Goal: Answer question/provide support

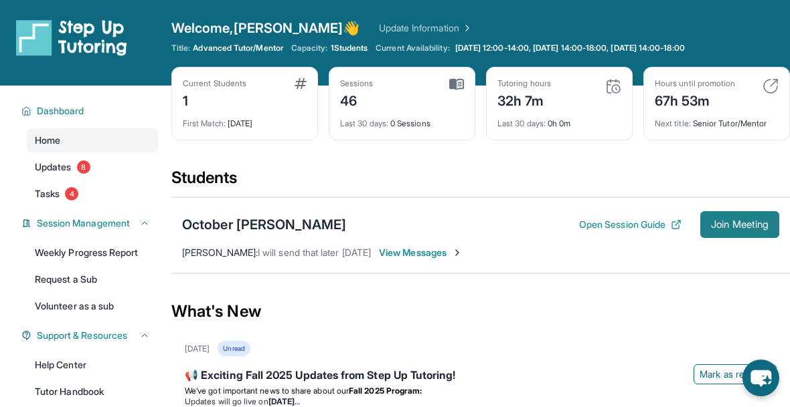
click at [738, 221] on span "Join Meeting" at bounding box center [740, 225] width 58 height 8
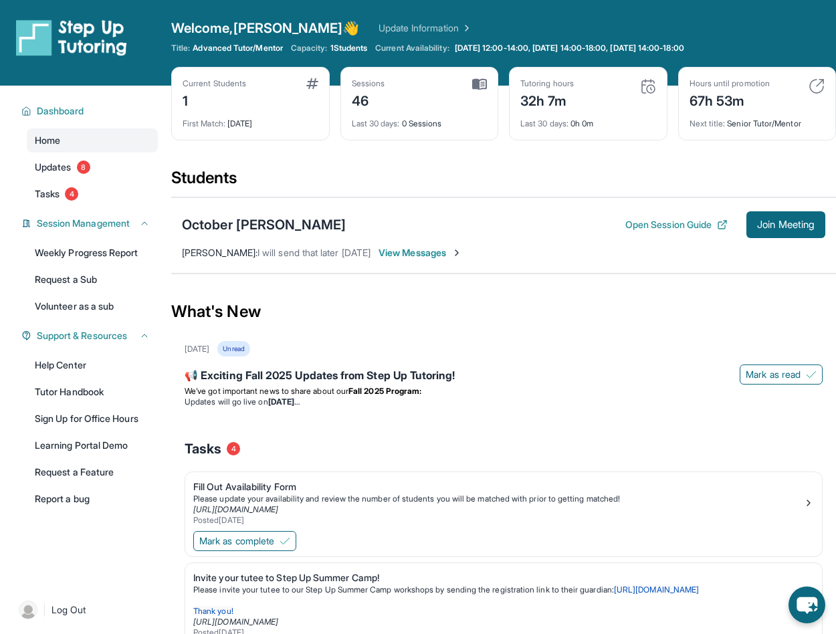
click at [313, 82] on img at bounding box center [312, 83] width 12 height 11
click at [217, 124] on span "First Match :" at bounding box center [204, 123] width 43 height 10
click at [199, 78] on div "Current Students" at bounding box center [215, 83] width 64 height 11
click at [351, 41] on div "Welcome, [PERSON_NAME] 👋 Update Information Title: Advanced Tutor/Mentor Capaci…" at bounding box center [503, 43] width 665 height 48
click at [315, 84] on img at bounding box center [312, 83] width 12 height 11
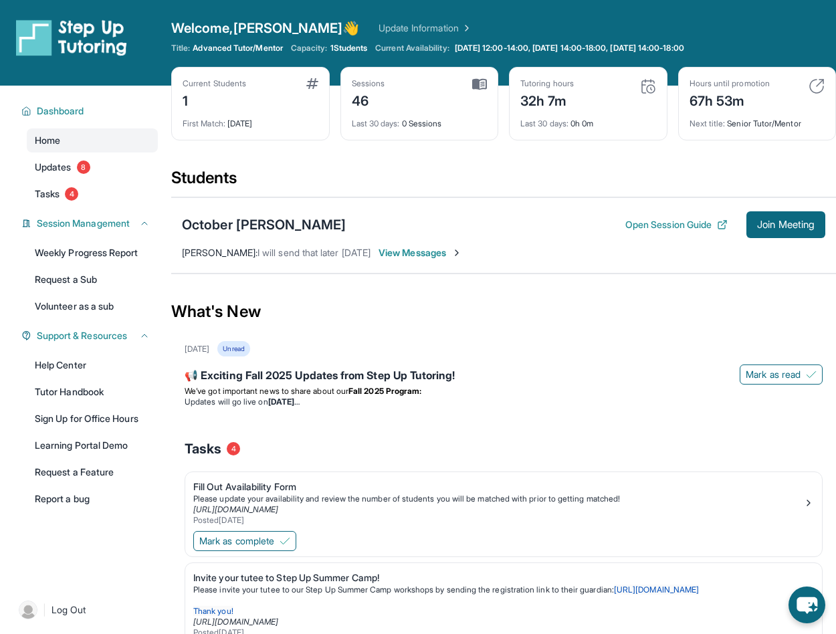
click at [202, 86] on div "Current Students" at bounding box center [215, 83] width 64 height 11
click at [181, 103] on div "Current Students 1 First Match : [DATE]" at bounding box center [250, 104] width 159 height 74
click at [225, 124] on span "First Match :" at bounding box center [204, 123] width 43 height 10
click at [264, 126] on div "First Match : 5 days ago" at bounding box center [251, 119] width 136 height 19
click at [54, 112] on span "Dashboard" at bounding box center [61, 110] width 48 height 13
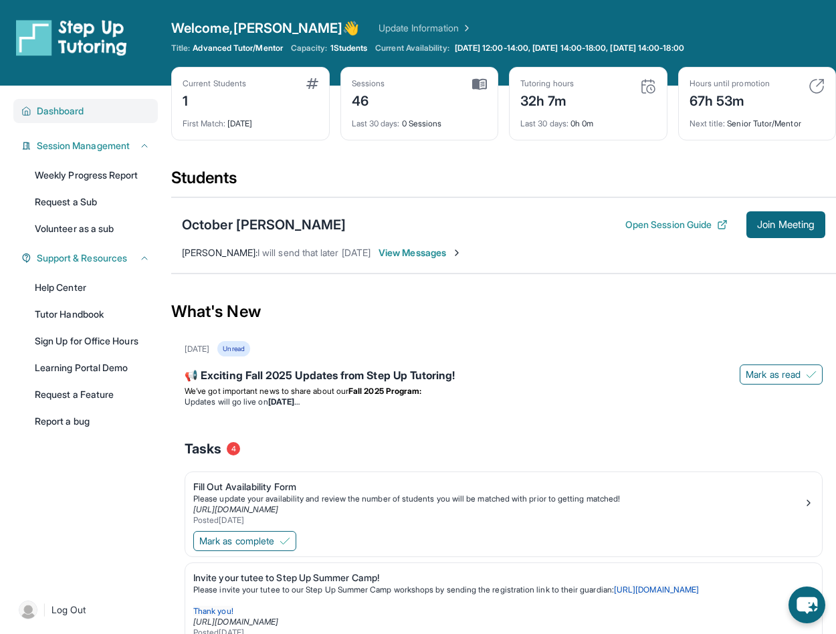
click at [54, 112] on span "Dashboard" at bounding box center [61, 110] width 48 height 13
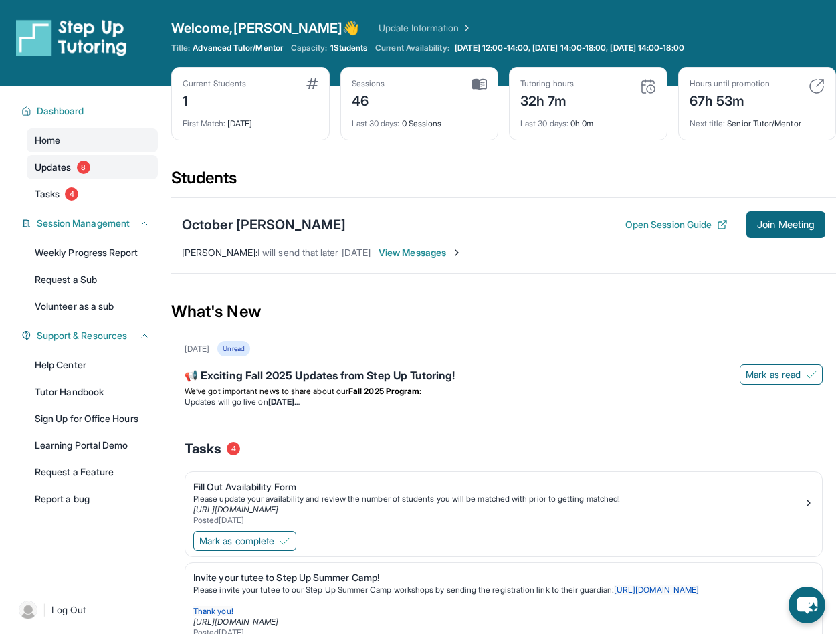
click at [50, 166] on span "Updates" at bounding box center [53, 167] width 37 height 13
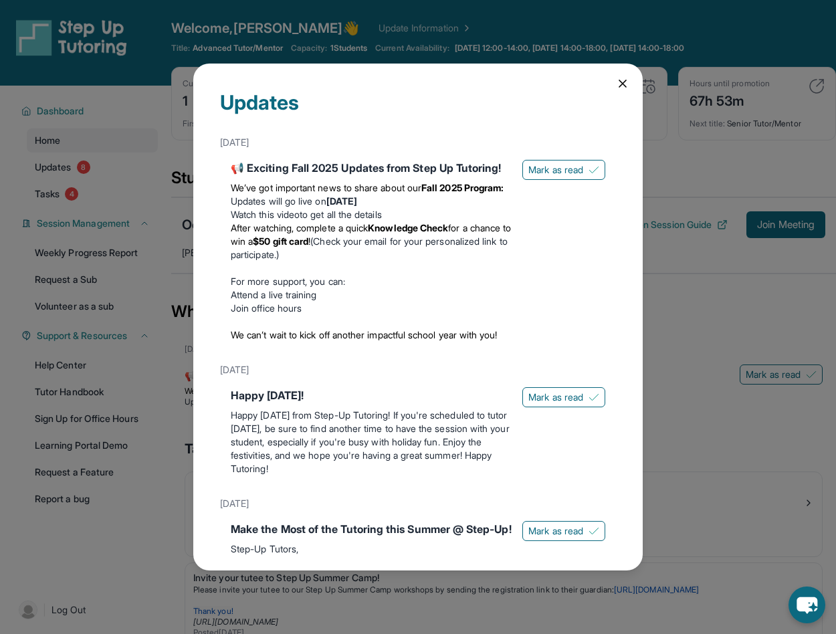
click at [616, 79] on icon at bounding box center [622, 83] width 13 height 13
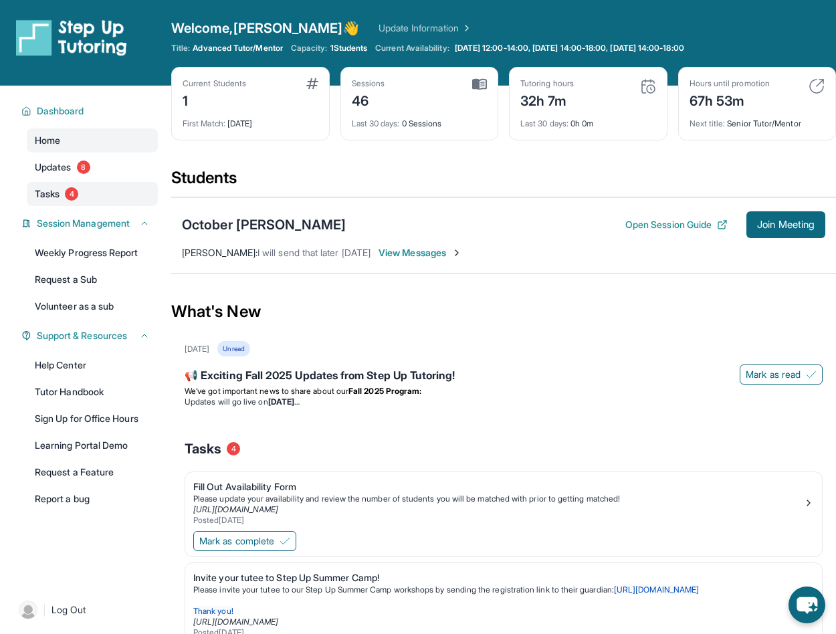
click at [50, 192] on span "Tasks" at bounding box center [47, 193] width 25 height 13
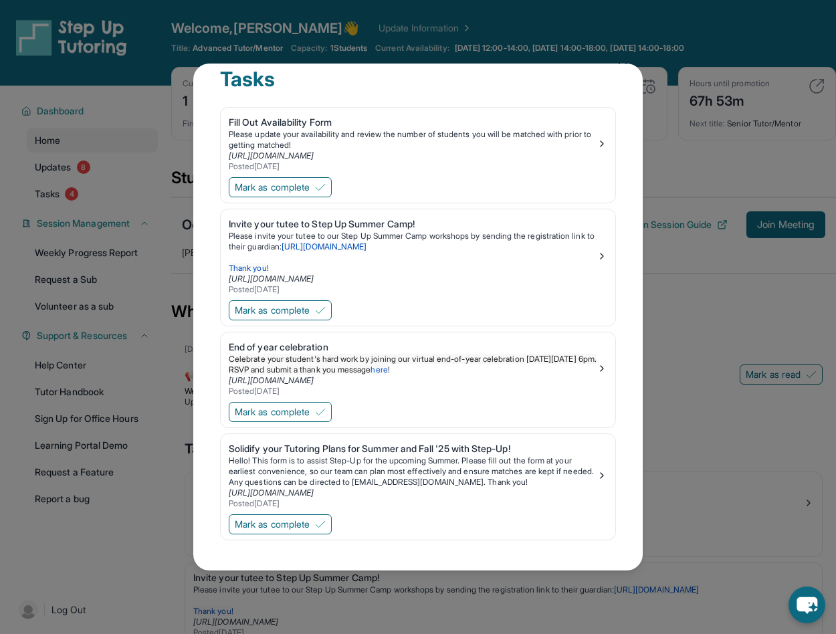
scroll to position [36, 0]
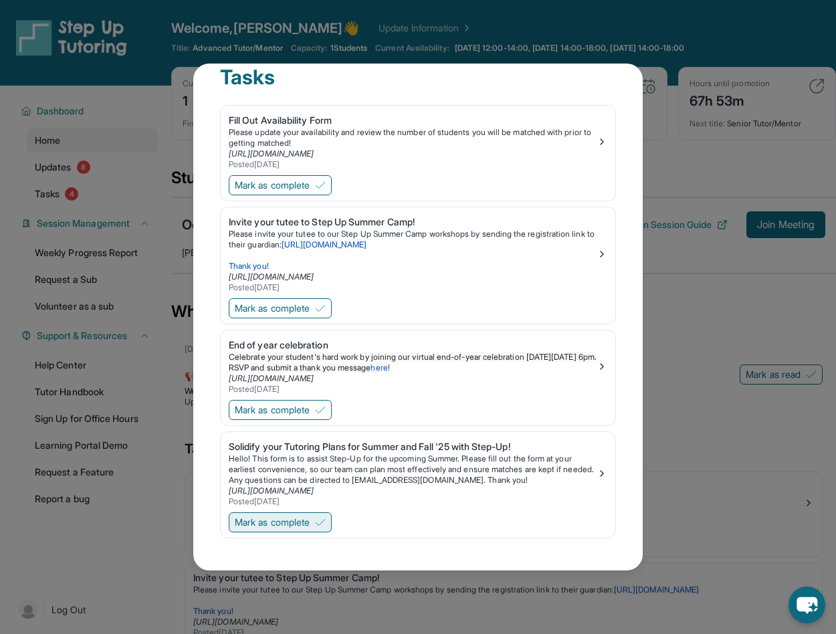
click at [269, 407] on span "Mark as complete" at bounding box center [272, 522] width 75 height 13
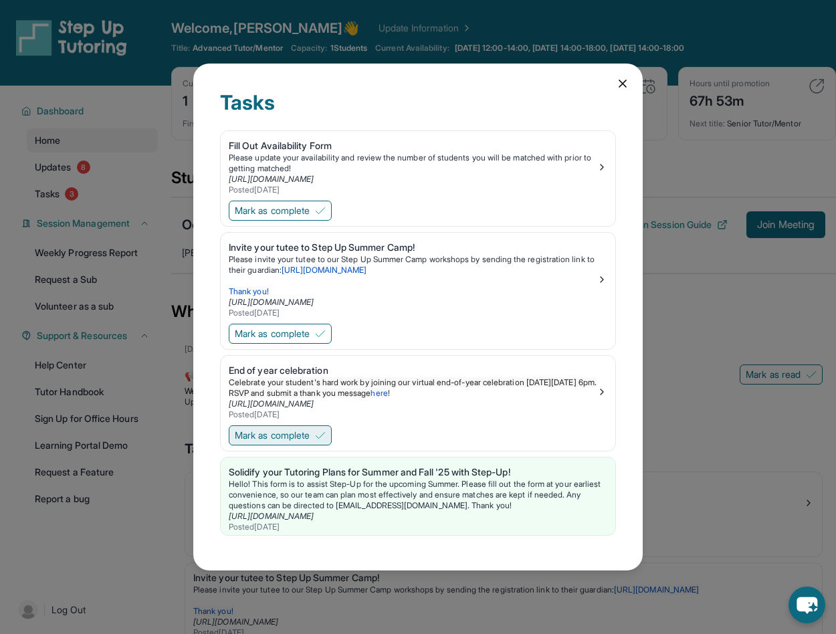
click at [264, 407] on span "Mark as complete" at bounding box center [272, 435] width 75 height 13
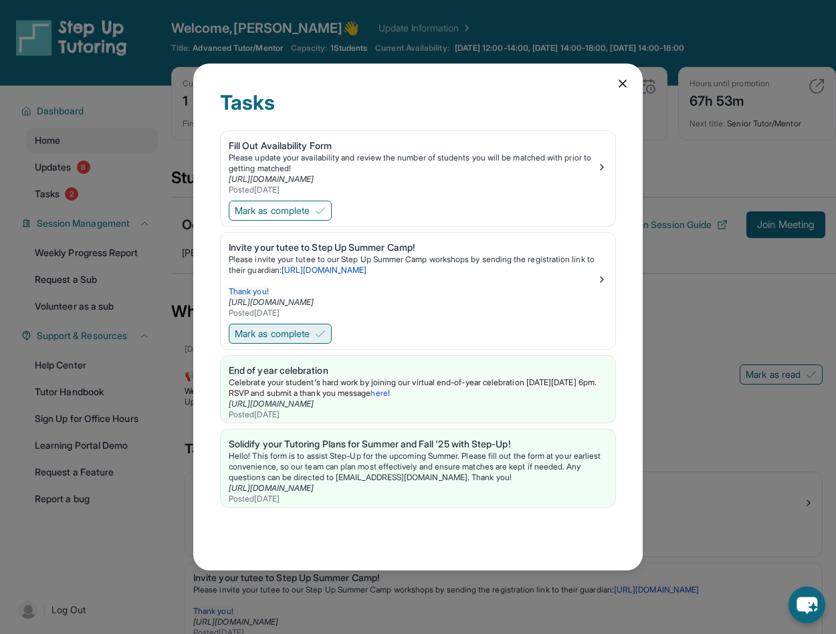
click at [274, 328] on span "Mark as complete" at bounding box center [272, 333] width 75 height 13
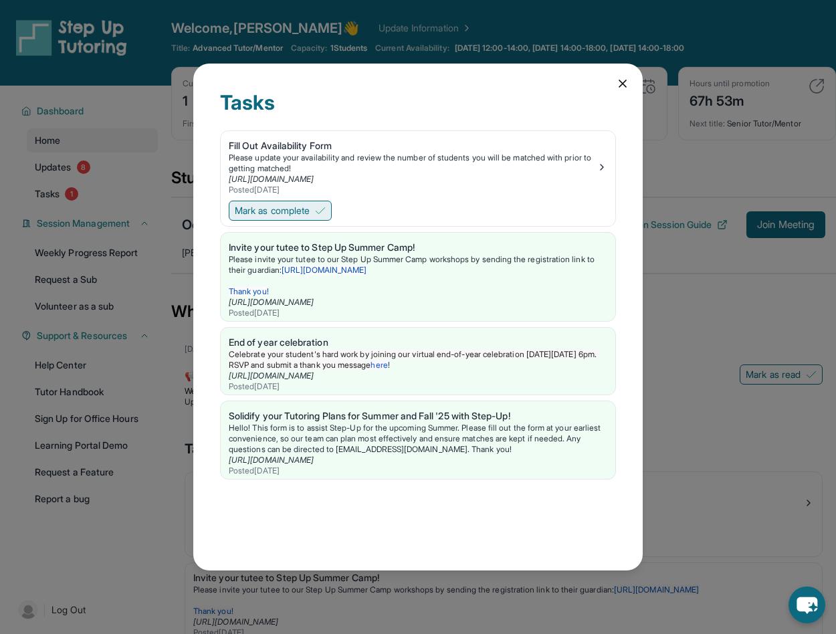
click at [275, 210] on span "Mark as complete" at bounding box center [272, 210] width 75 height 13
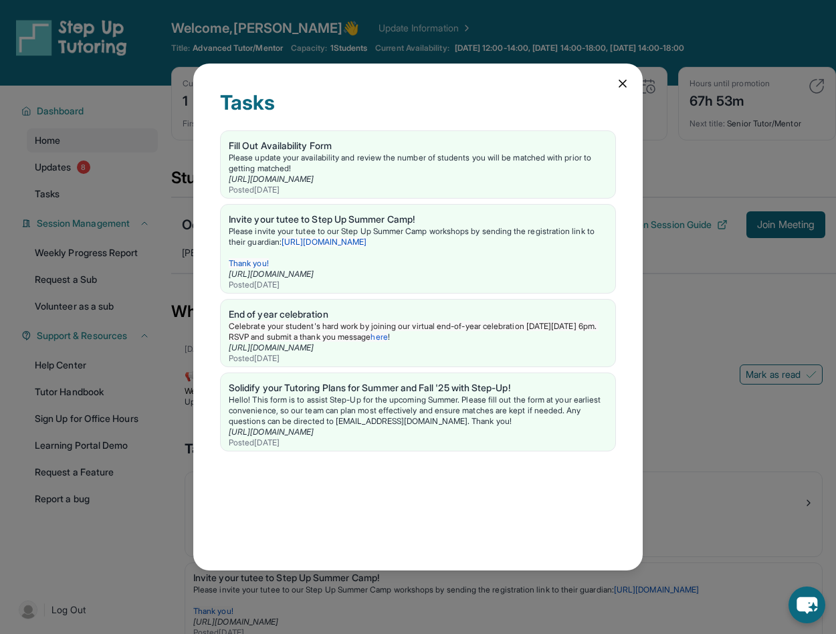
click at [622, 82] on icon at bounding box center [623, 83] width 7 height 7
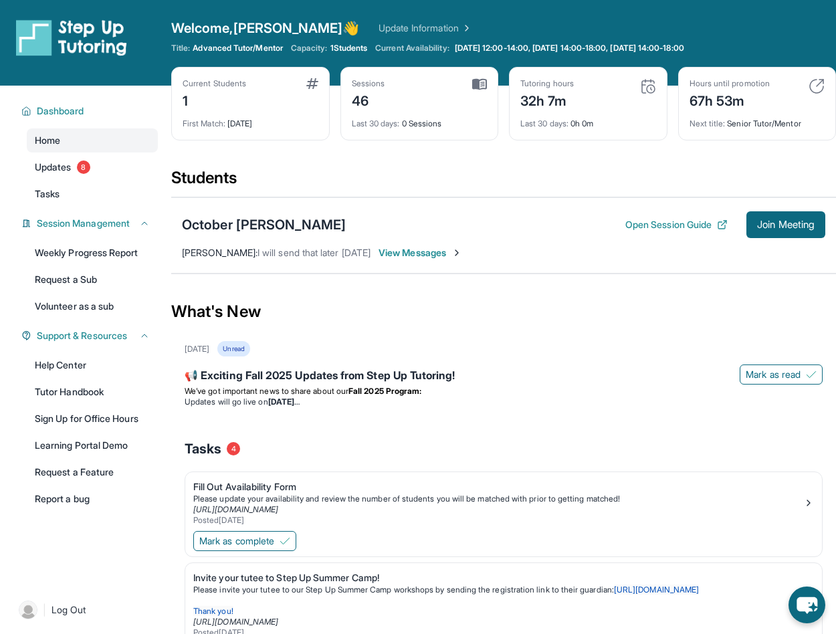
click at [240, 126] on div "First Match : 5 days ago" at bounding box center [251, 119] width 136 height 19
click at [207, 121] on span "First Match :" at bounding box center [204, 123] width 43 height 10
click at [416, 247] on span "View Messages" at bounding box center [421, 252] width 84 height 13
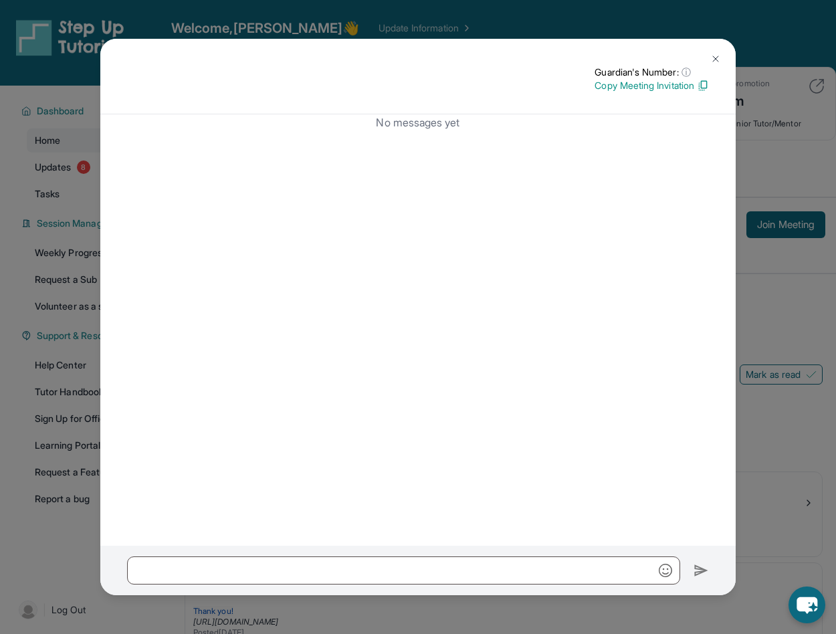
click at [717, 57] on img at bounding box center [716, 59] width 11 height 11
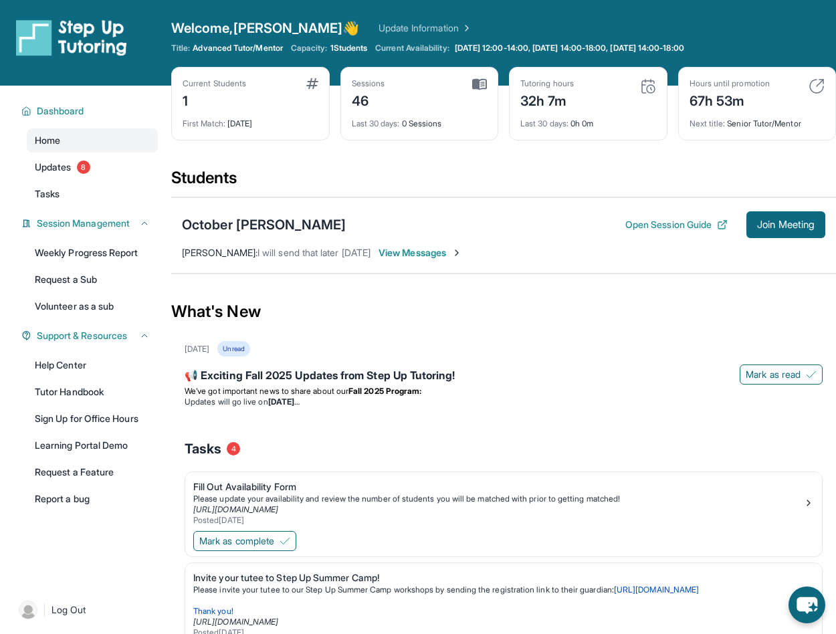
click at [459, 25] on img at bounding box center [465, 27] width 13 height 13
click at [52, 141] on span "Home" at bounding box center [47, 140] width 25 height 13
click at [51, 167] on span "Updates" at bounding box center [53, 167] width 37 height 13
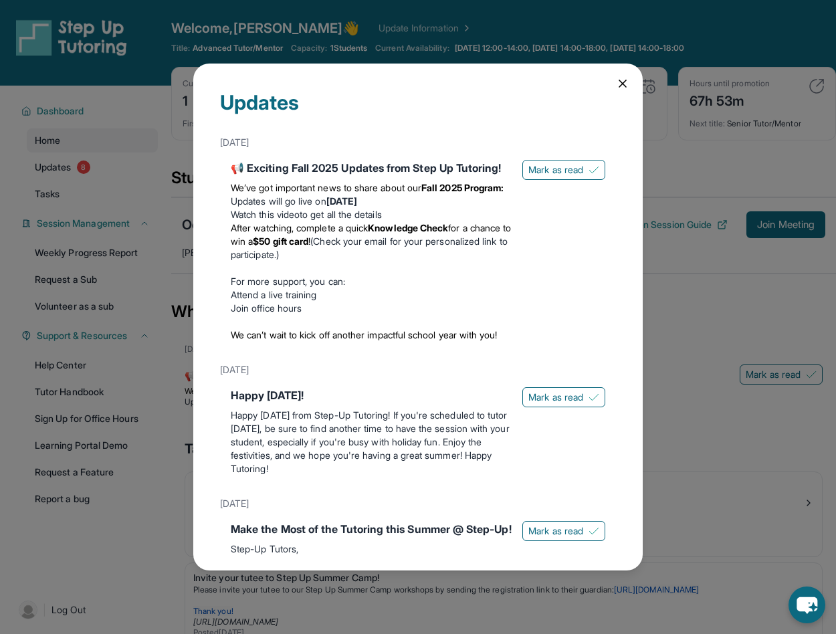
click at [616, 81] on icon at bounding box center [622, 83] width 13 height 13
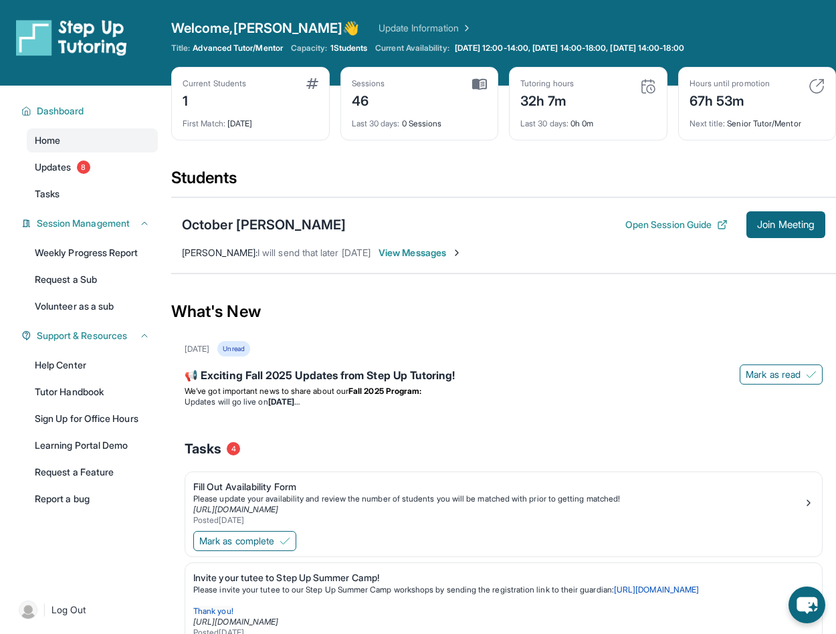
click at [82, 30] on img at bounding box center [71, 37] width 111 height 37
click at [68, 393] on link "Tutor Handbook" at bounding box center [92, 392] width 131 height 24
click at [667, 227] on button "Open Session Guide" at bounding box center [677, 224] width 102 height 13
click at [228, 82] on div "Current Students" at bounding box center [215, 83] width 64 height 11
click at [315, 84] on img at bounding box center [312, 83] width 12 height 11
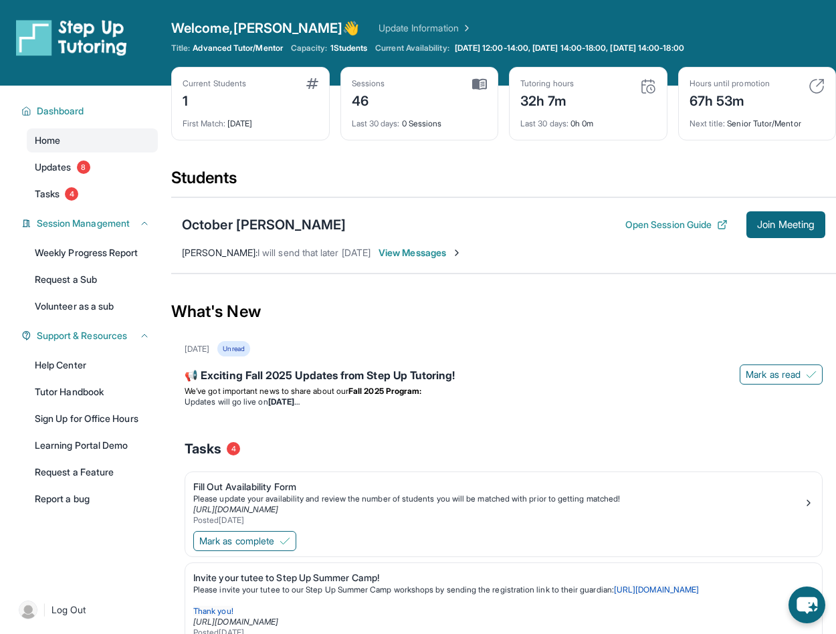
click at [260, 128] on div "First Match : [DATE]" at bounding box center [251, 119] width 136 height 19
click at [201, 124] on span "First Match :" at bounding box center [204, 123] width 43 height 10
click at [211, 182] on div "Students" at bounding box center [503, 181] width 665 height 29
click at [260, 224] on div "October [PERSON_NAME]" at bounding box center [264, 224] width 164 height 19
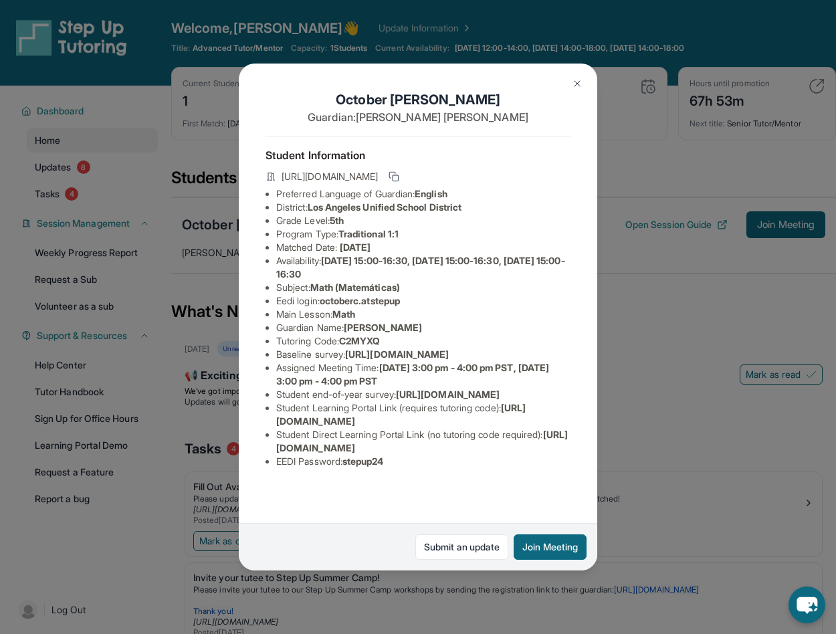
scroll to position [76, 0]
drag, startPoint x: 556, startPoint y: 476, endPoint x: 278, endPoint y: 476, distance: 278.3
click at [278, 455] on li "Student Direct Learning Portal Link (no tutoring code required) : https://stude…" at bounding box center [423, 441] width 294 height 27
copy span "https://student-portal.stepuptutoring.org/student/C2MYXQ"
click at [577, 80] on img at bounding box center [577, 83] width 11 height 11
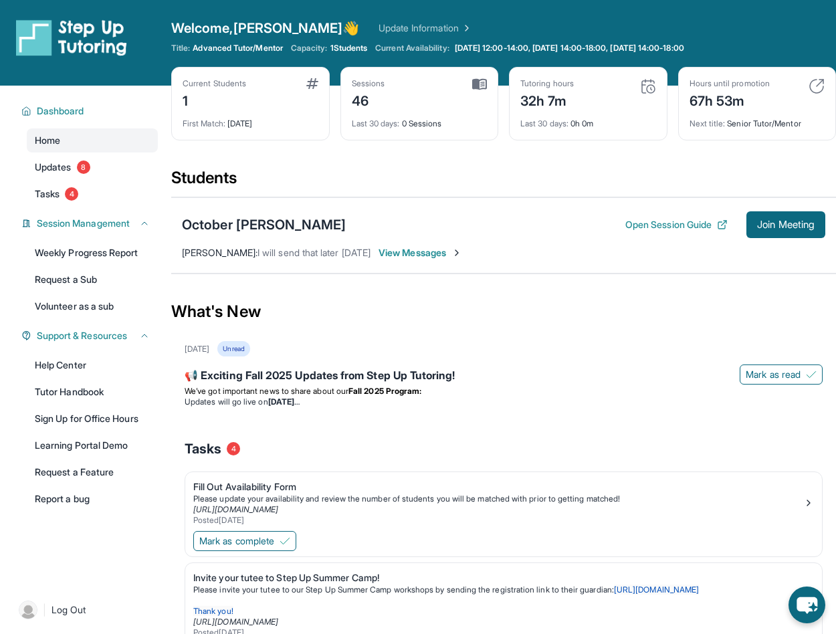
click at [416, 254] on span "View Messages" at bounding box center [421, 252] width 84 height 13
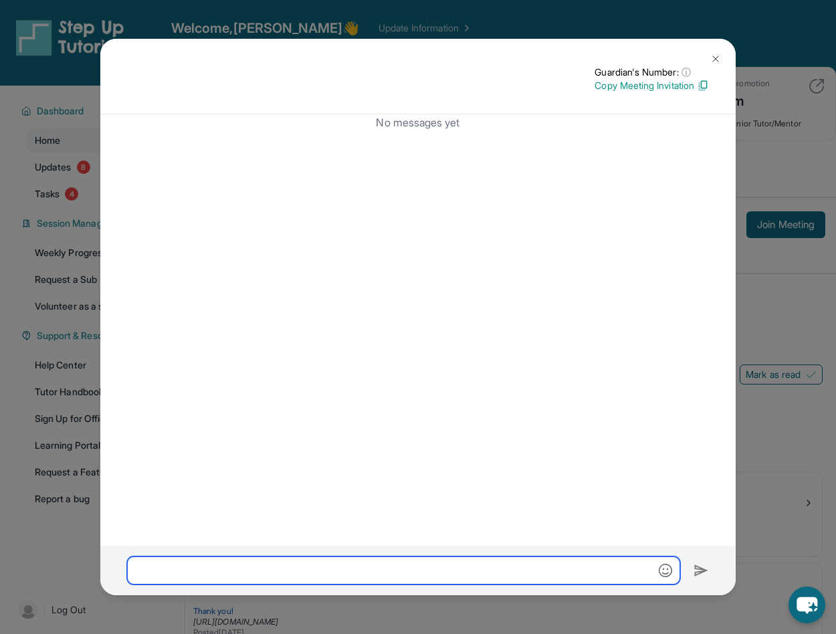
click at [254, 573] on input "text" at bounding box center [403, 571] width 553 height 28
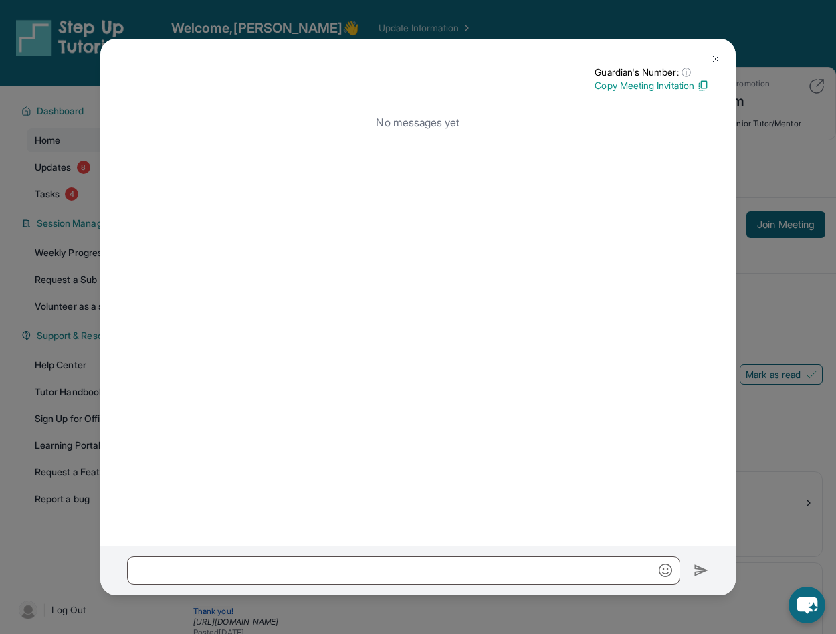
click at [717, 58] on img at bounding box center [716, 59] width 11 height 11
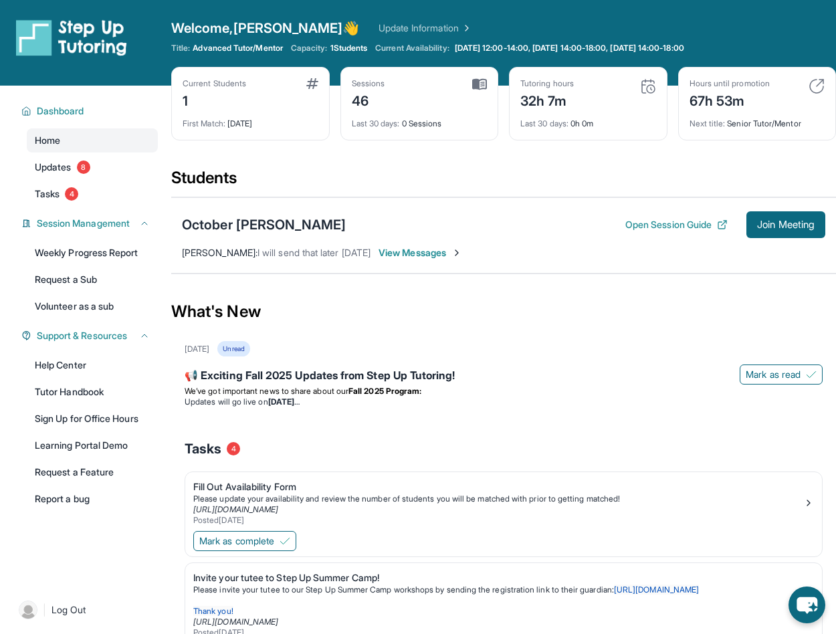
click at [271, 255] on span "I will send that later today" at bounding box center [314, 252] width 113 height 11
click at [225, 250] on span "Bryan Mccaul :" at bounding box center [220, 252] width 76 height 11
drag, startPoint x: 812, startPoint y: 0, endPoint x: 288, endPoint y: 169, distance: 551.0
click at [288, 169] on div "Students" at bounding box center [503, 181] width 665 height 29
